Goal: Task Accomplishment & Management: Manage account settings

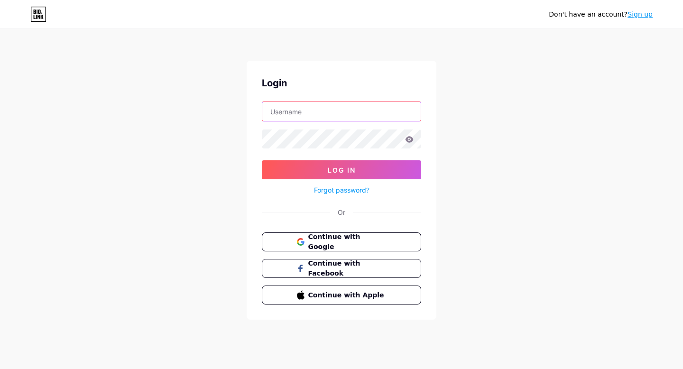
type input "[EMAIL_ADDRESS][DOMAIN_NAME]"
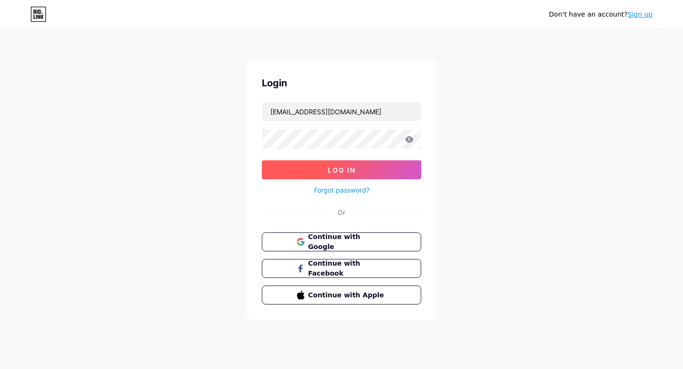
click at [345, 173] on span "Log In" at bounding box center [342, 170] width 28 height 8
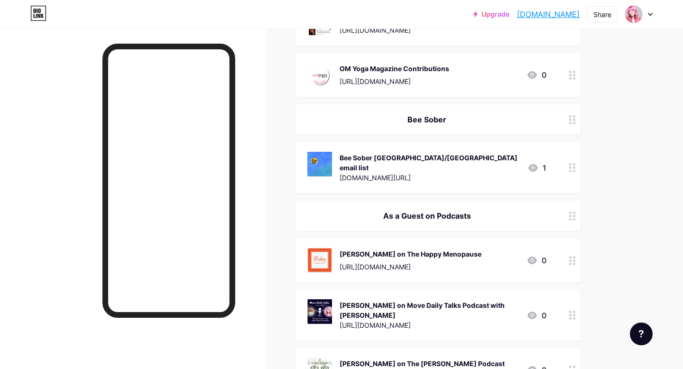
scroll to position [764, 0]
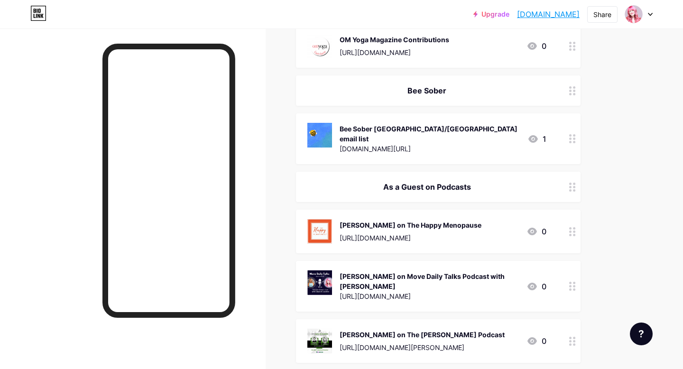
click at [461, 144] on div "[DOMAIN_NAME][URL]" at bounding box center [429, 149] width 180 height 10
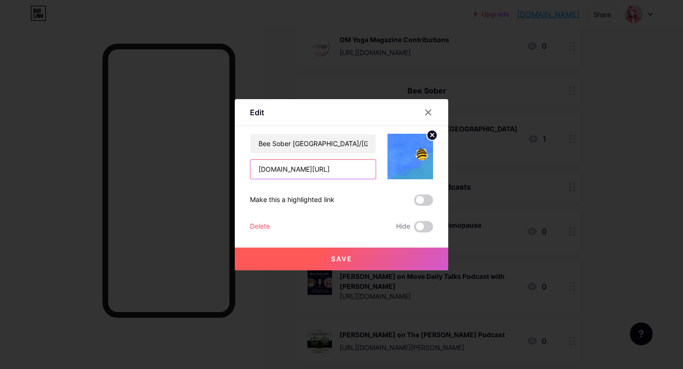
scroll to position [0, 30]
drag, startPoint x: 255, startPoint y: 167, endPoint x: 386, endPoint y: 171, distance: 130.9
click at [386, 171] on div "Bee Sober [GEOGRAPHIC_DATA]/[GEOGRAPHIC_DATA] email list [DOMAIN_NAME][URL]" at bounding box center [341, 157] width 183 height 46
click at [399, 157] on img at bounding box center [410, 157] width 46 height 46
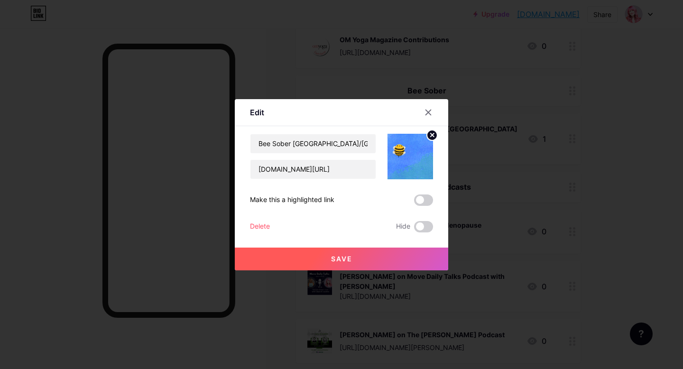
click at [429, 136] on circle at bounding box center [432, 135] width 10 height 10
click at [411, 148] on rect at bounding box center [408, 149] width 15 height 15
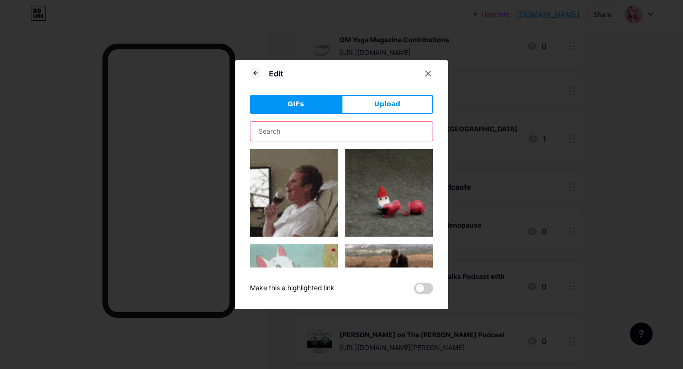
click at [337, 135] on input "text" at bounding box center [341, 131] width 182 height 19
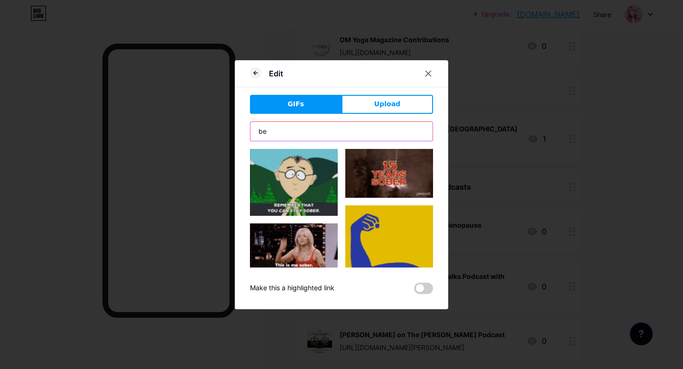
type input "b"
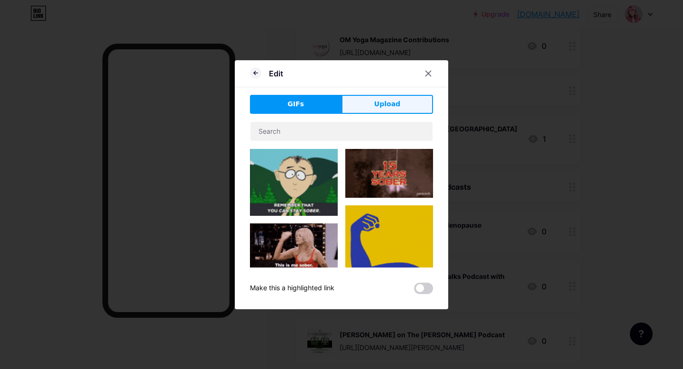
click at [395, 109] on button "Upload" at bounding box center [386, 104] width 91 height 19
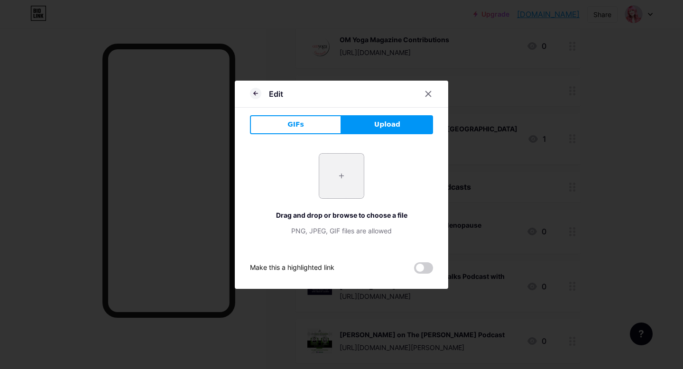
click at [342, 176] on input "file" at bounding box center [341, 176] width 45 height 45
type input "C:\fakepath\Bee Sober favicon.png"
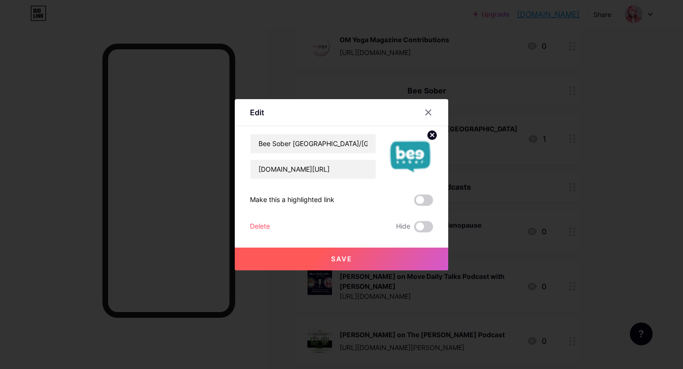
click at [431, 133] on circle at bounding box center [432, 135] width 10 height 10
click at [405, 155] on rect at bounding box center [408, 149] width 15 height 15
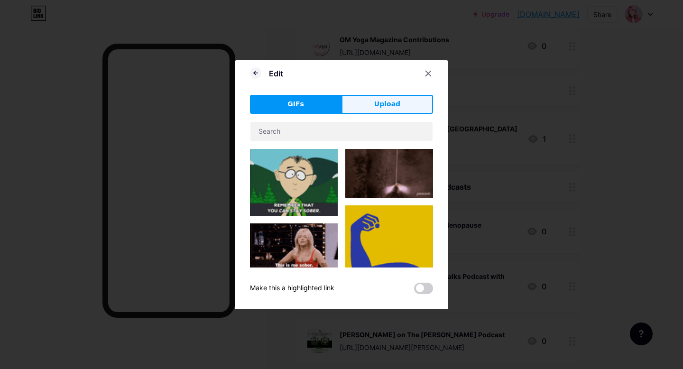
click at [373, 100] on button "Upload" at bounding box center [386, 104] width 91 height 19
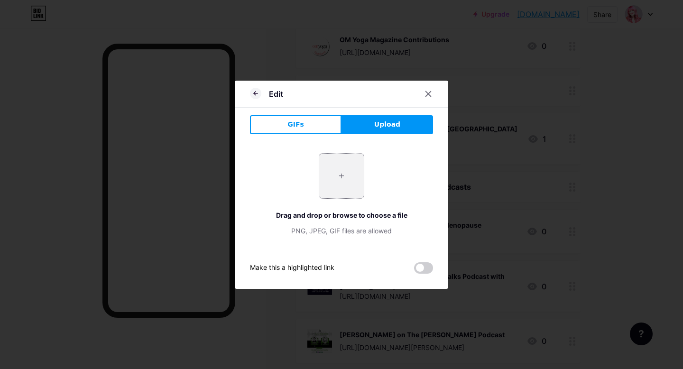
click at [334, 165] on input "file" at bounding box center [341, 176] width 45 height 45
type input "C:\fakepath\logo-bubble-whiteonteal-contained.png"
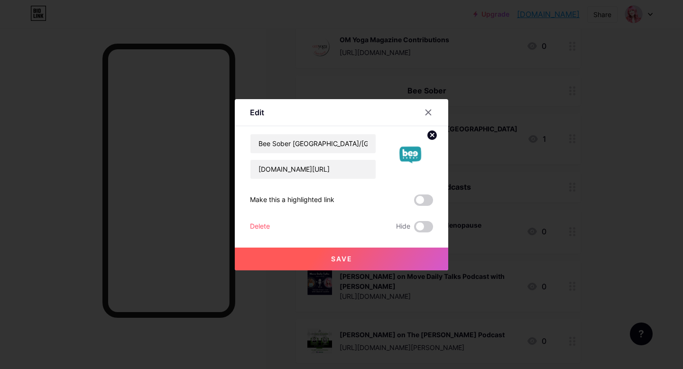
click at [431, 136] on icon at bounding box center [431, 134] width 3 height 3
click at [404, 151] on rect at bounding box center [408, 149] width 15 height 15
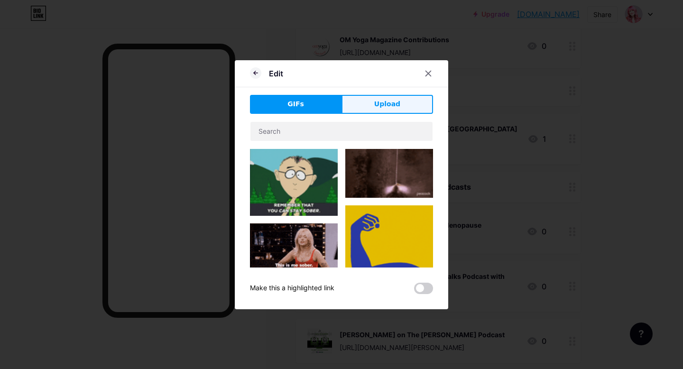
click at [374, 111] on button "Upload" at bounding box center [386, 104] width 91 height 19
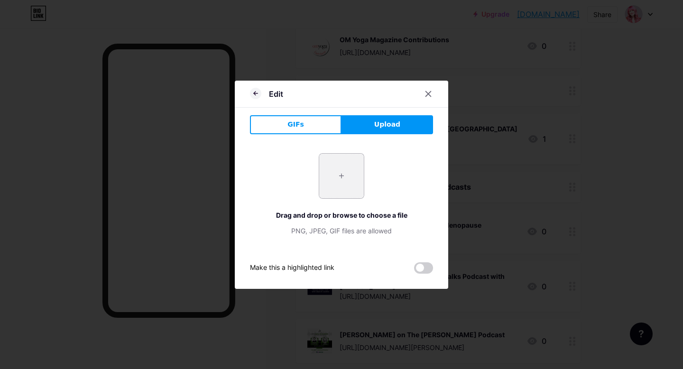
click at [350, 179] on input "file" at bounding box center [341, 176] width 45 height 45
type input "C:\fakepath\logo-bubble-whiteonteal.png"
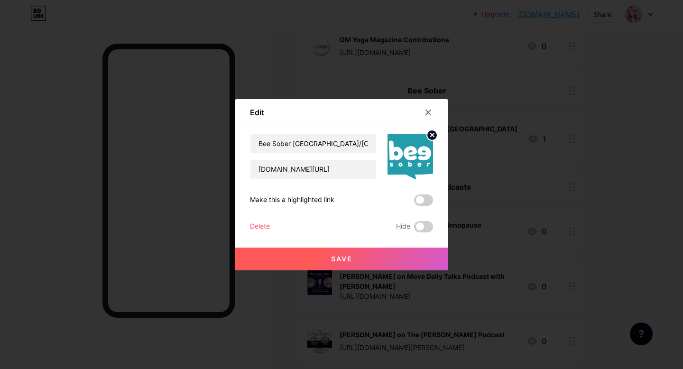
click at [349, 255] on span "Save" at bounding box center [341, 259] width 21 height 8
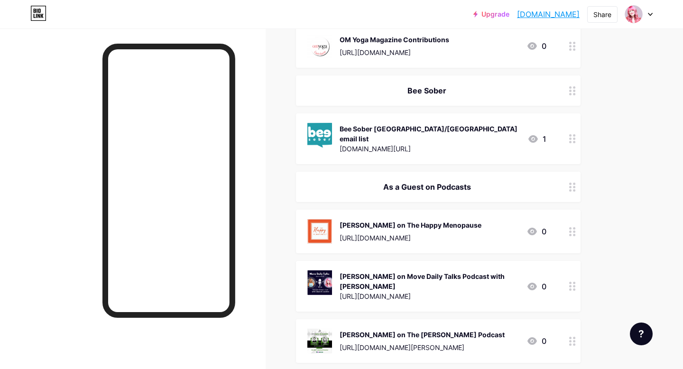
click at [320, 137] on img at bounding box center [319, 135] width 25 height 25
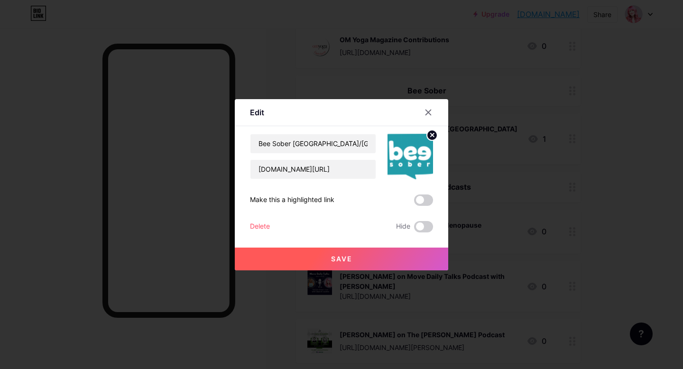
click at [428, 135] on circle at bounding box center [432, 135] width 10 height 10
click at [410, 154] on rect at bounding box center [408, 149] width 15 height 15
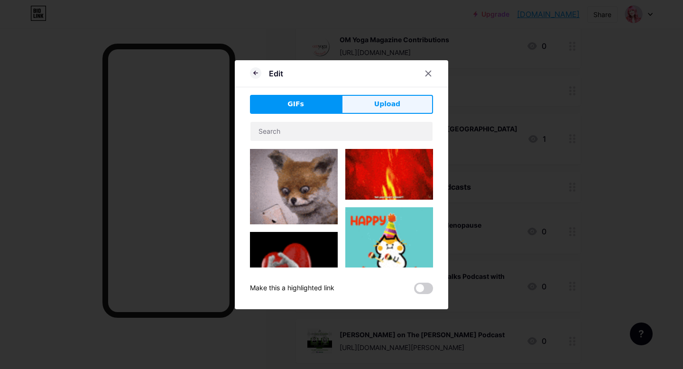
click at [385, 100] on span "Upload" at bounding box center [387, 104] width 26 height 10
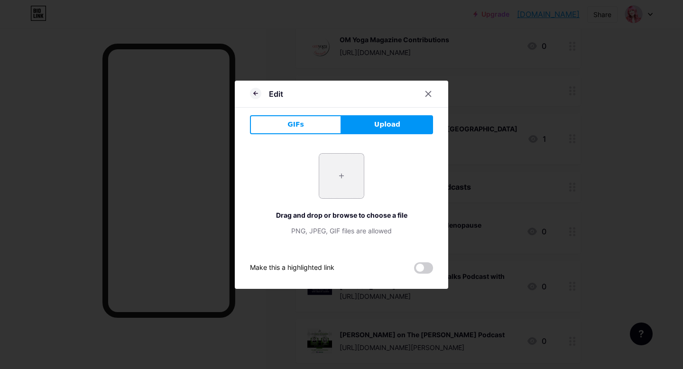
click at [336, 173] on input "file" at bounding box center [341, 176] width 45 height 45
type input "C:\fakepath\logo-bubble-tealonwhite.png"
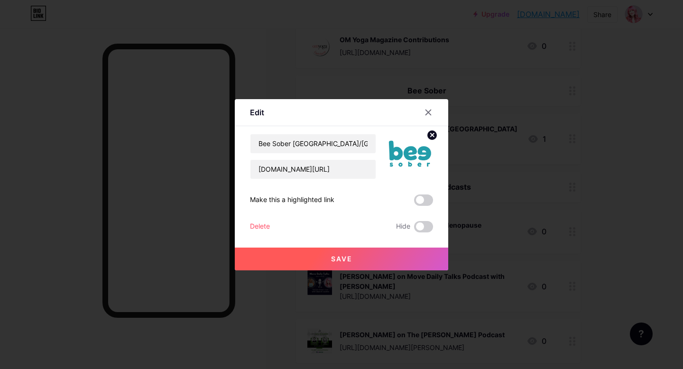
click at [351, 258] on span "Save" at bounding box center [341, 259] width 21 height 8
